Goal: Find specific page/section

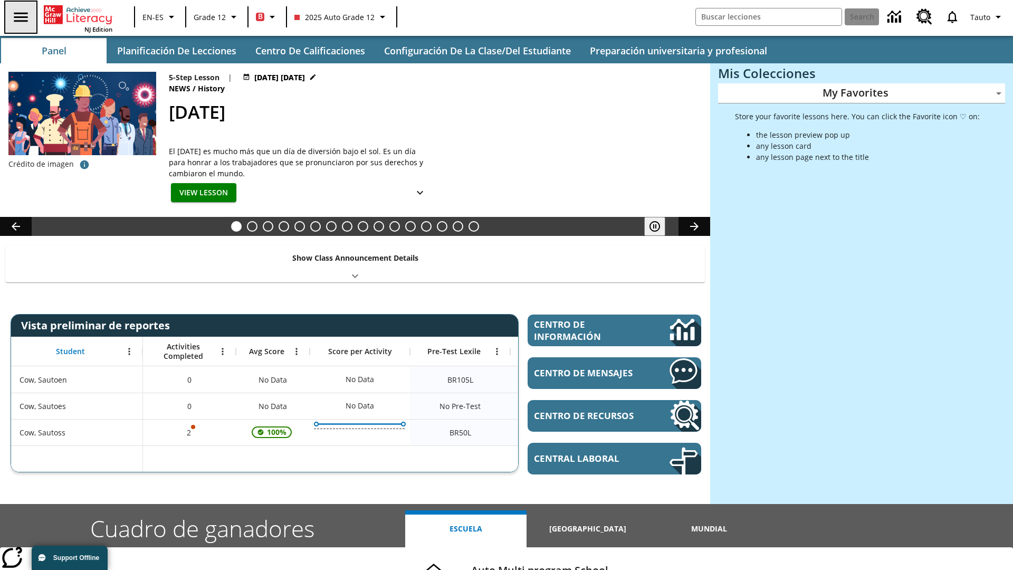
click at [20, 17] on icon "Abrir el menú lateral" at bounding box center [21, 16] width 14 height 9
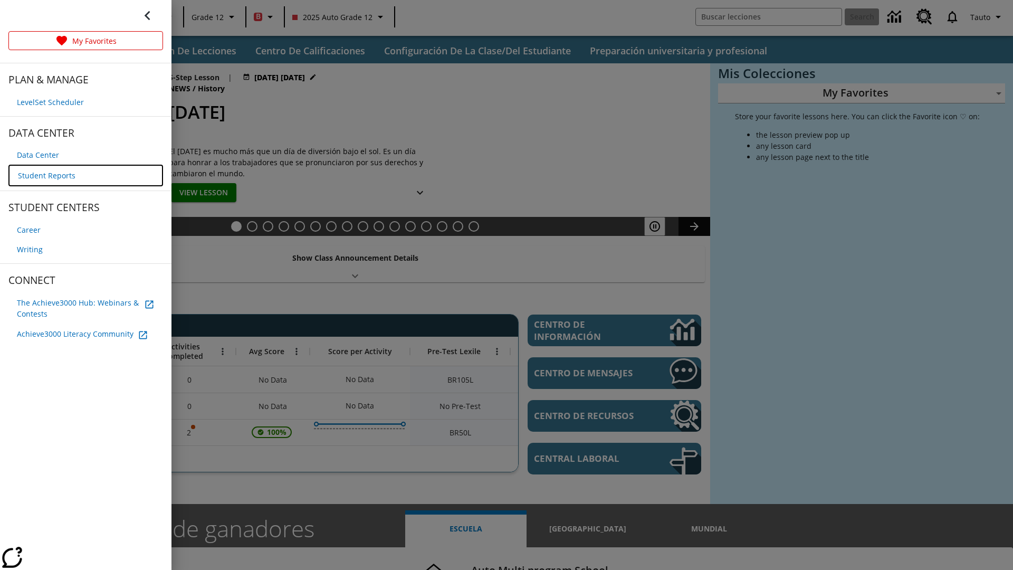
click at [45, 174] on span "Student Reports" at bounding box center [47, 175] width 58 height 11
